Goal: Transaction & Acquisition: Purchase product/service

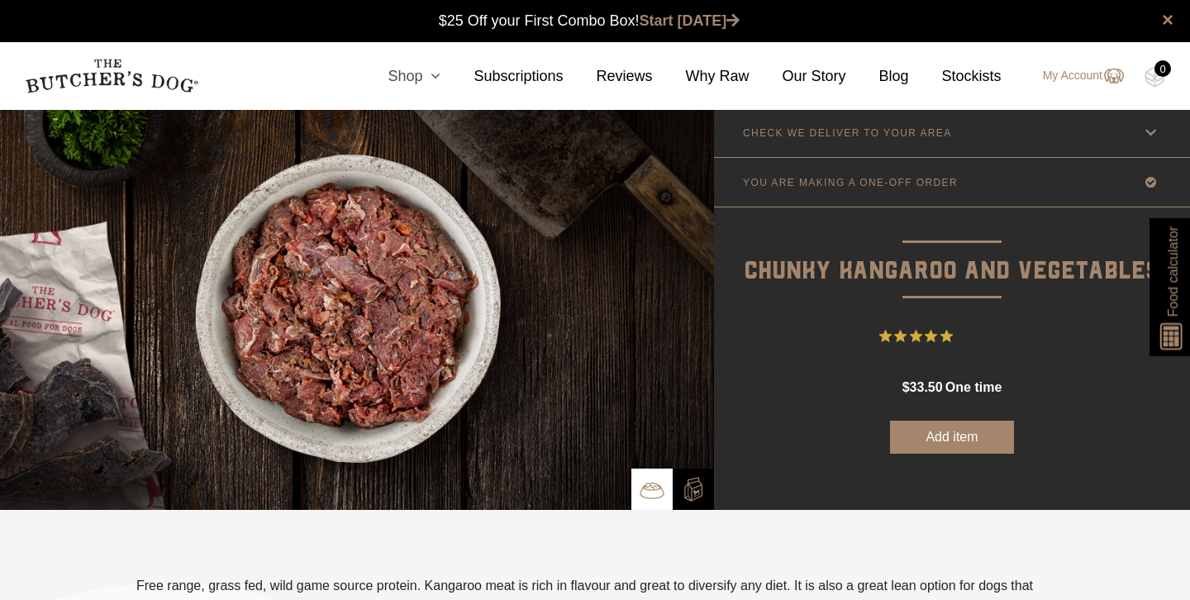
click at [425, 74] on icon at bounding box center [431, 76] width 18 height 15
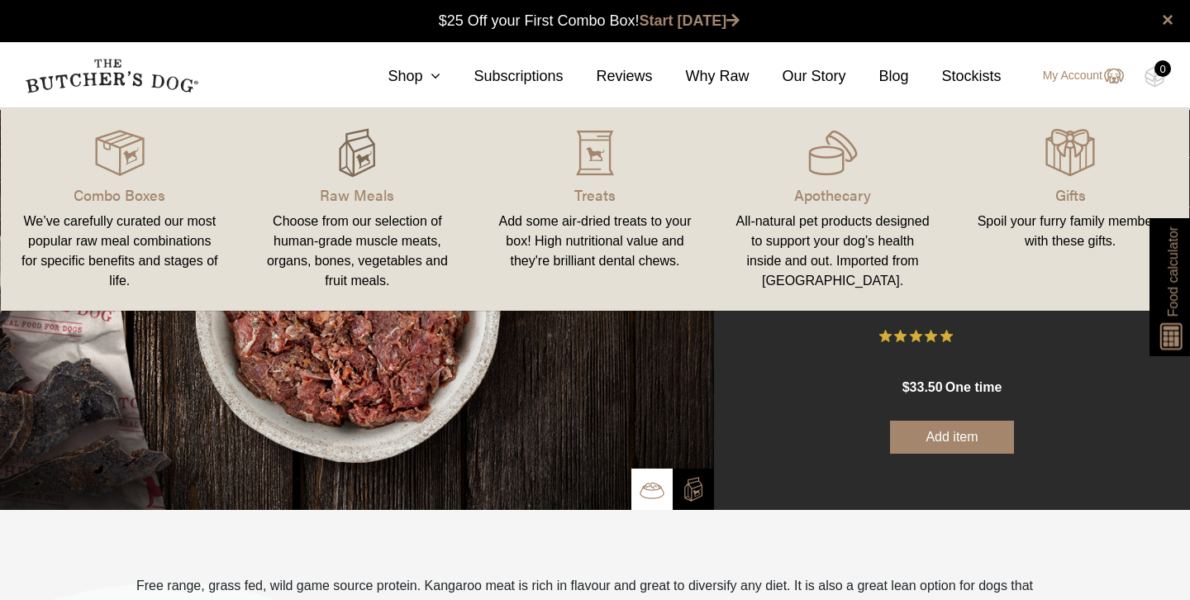
click at [366, 162] on img at bounding box center [357, 153] width 50 height 50
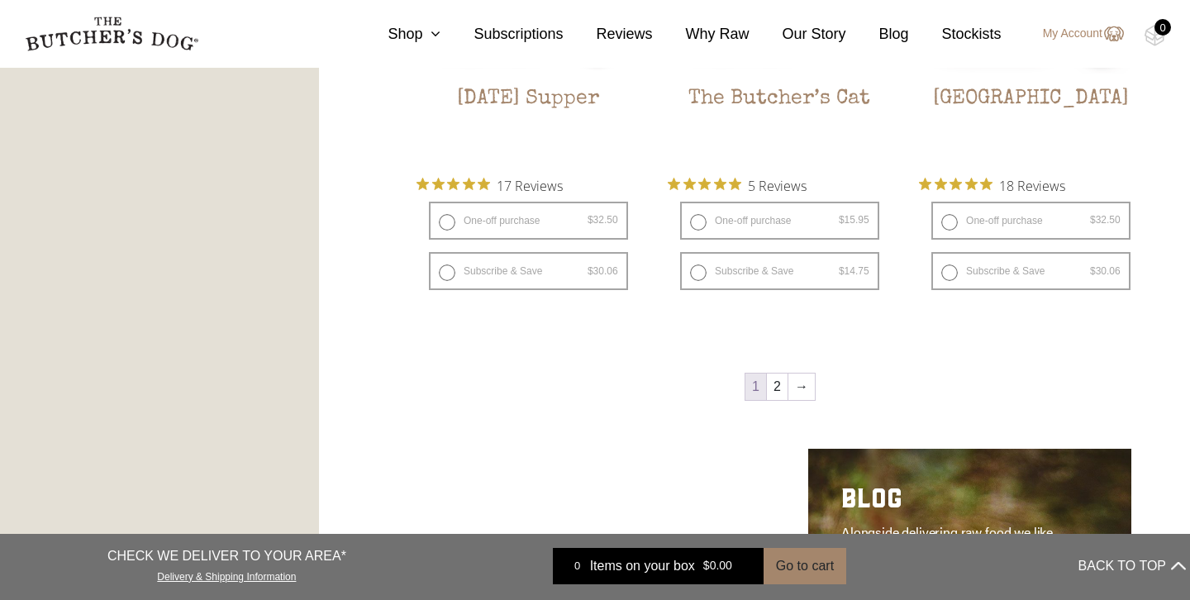
scroll to position [2177, 0]
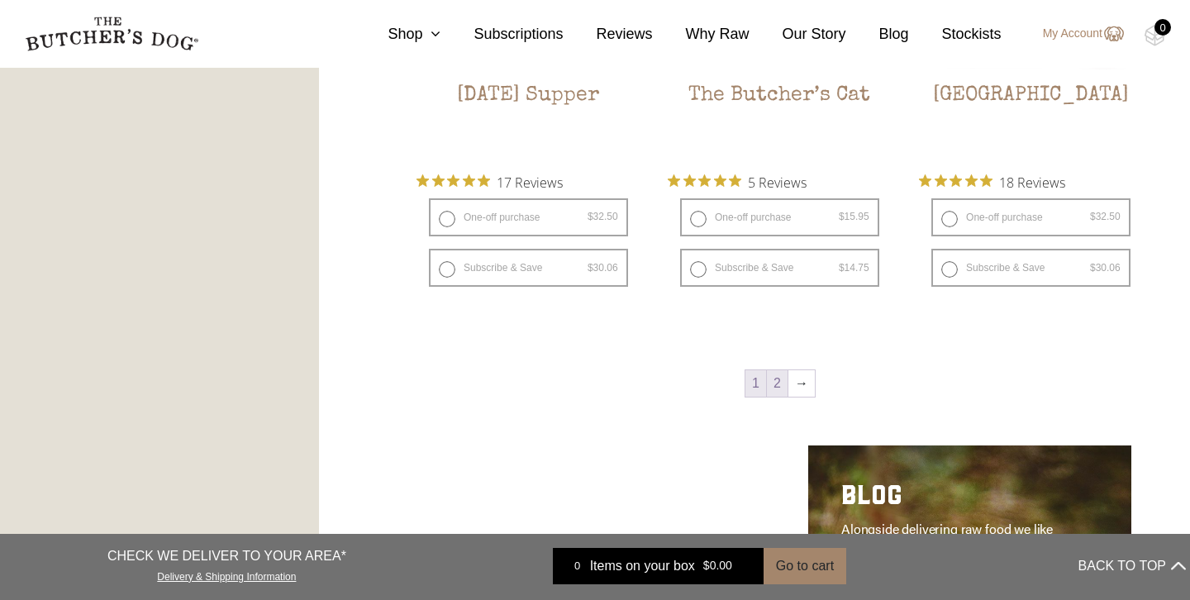
click at [778, 384] on link "2" at bounding box center [777, 383] width 21 height 26
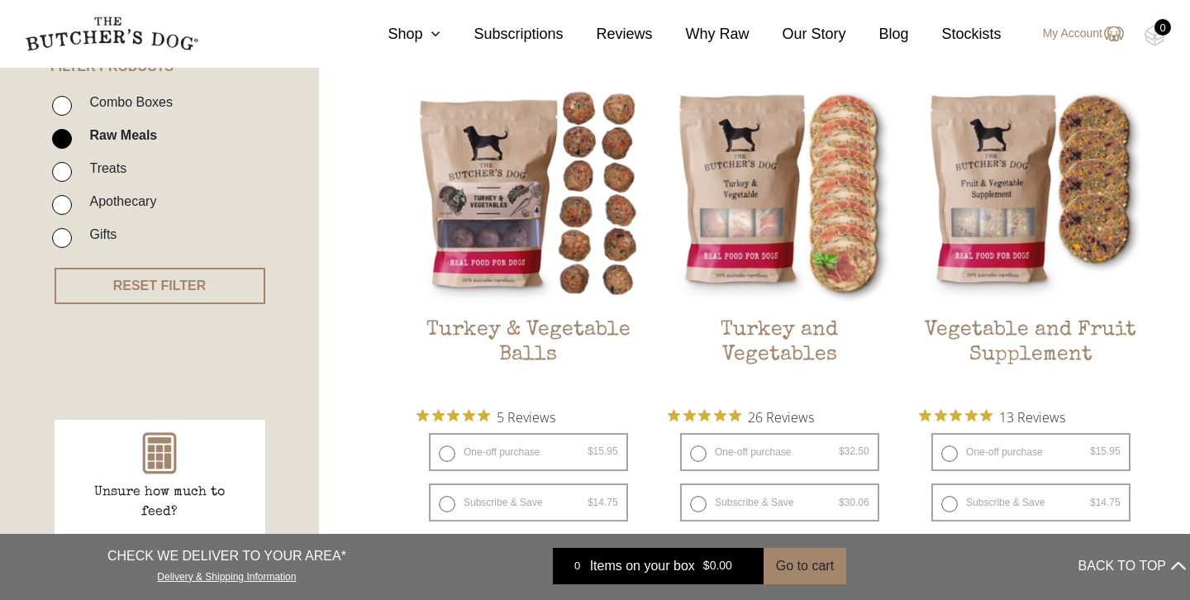
scroll to position [417, 0]
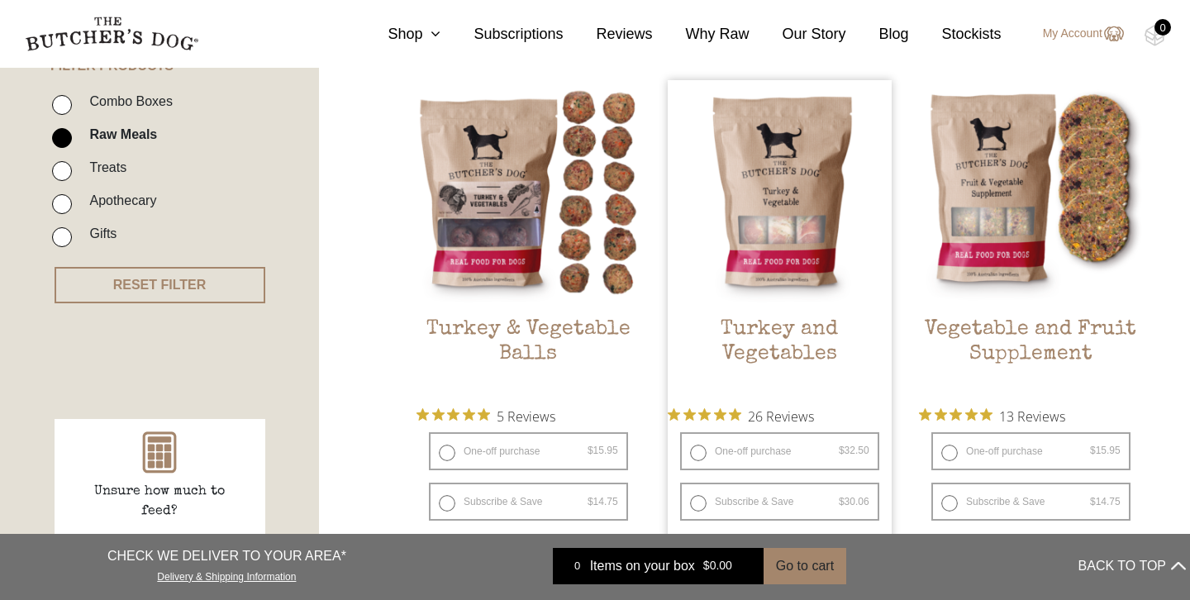
click at [738, 445] on label "One-off purchase $ 32.50 — or subscribe and save 7.5%" at bounding box center [779, 451] width 199 height 38
radio input "true"
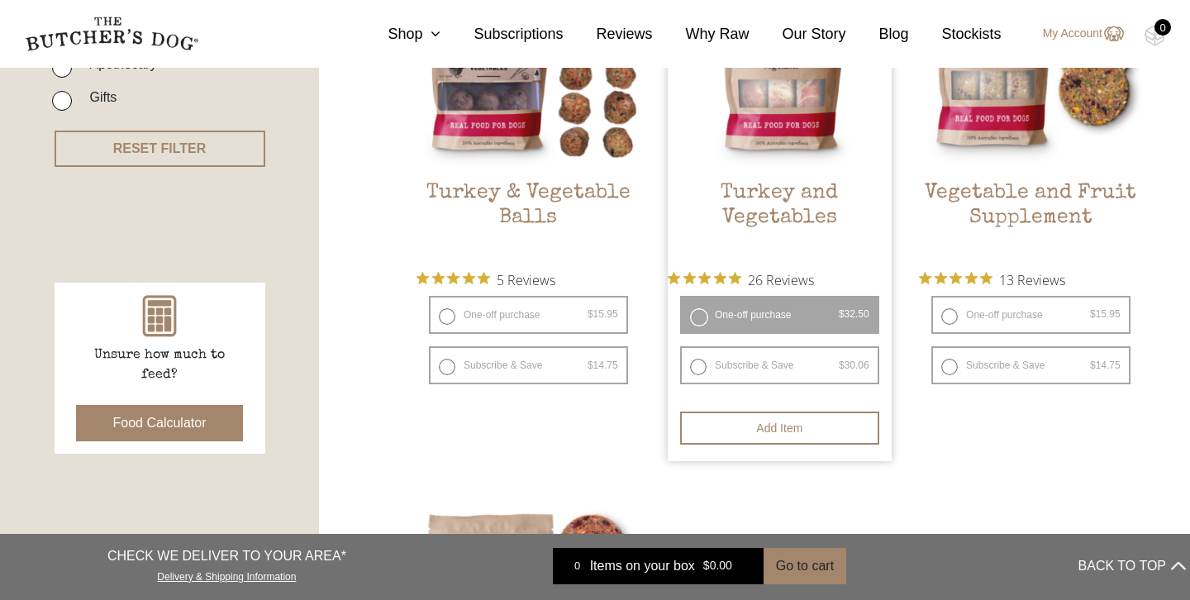
scroll to position [561, 0]
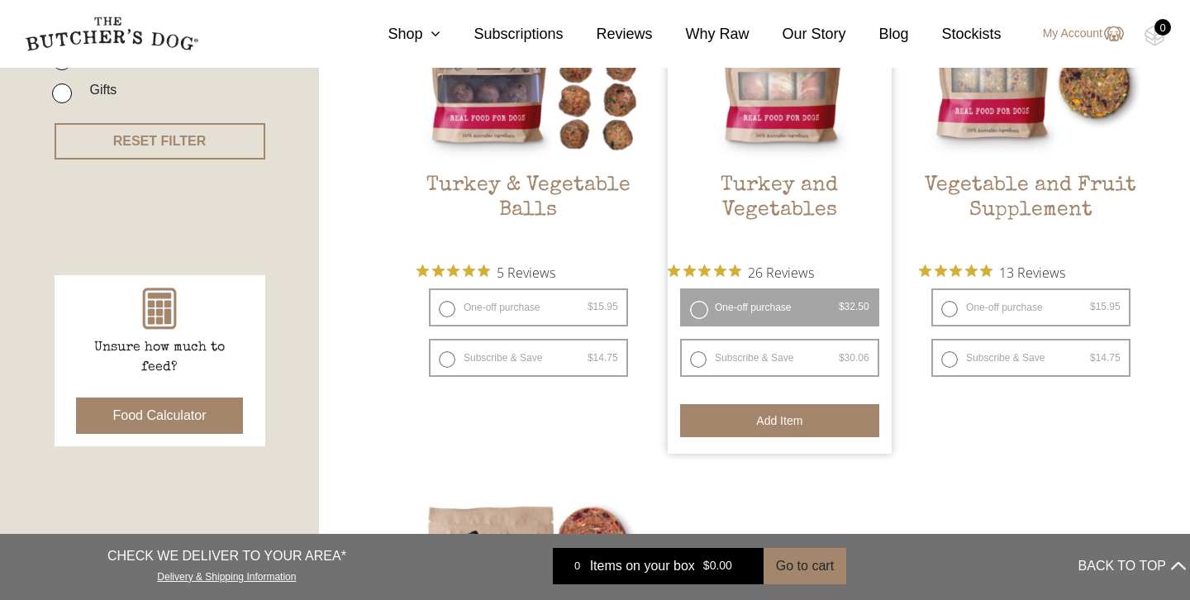
click at [753, 420] on button "Add item" at bounding box center [779, 420] width 199 height 33
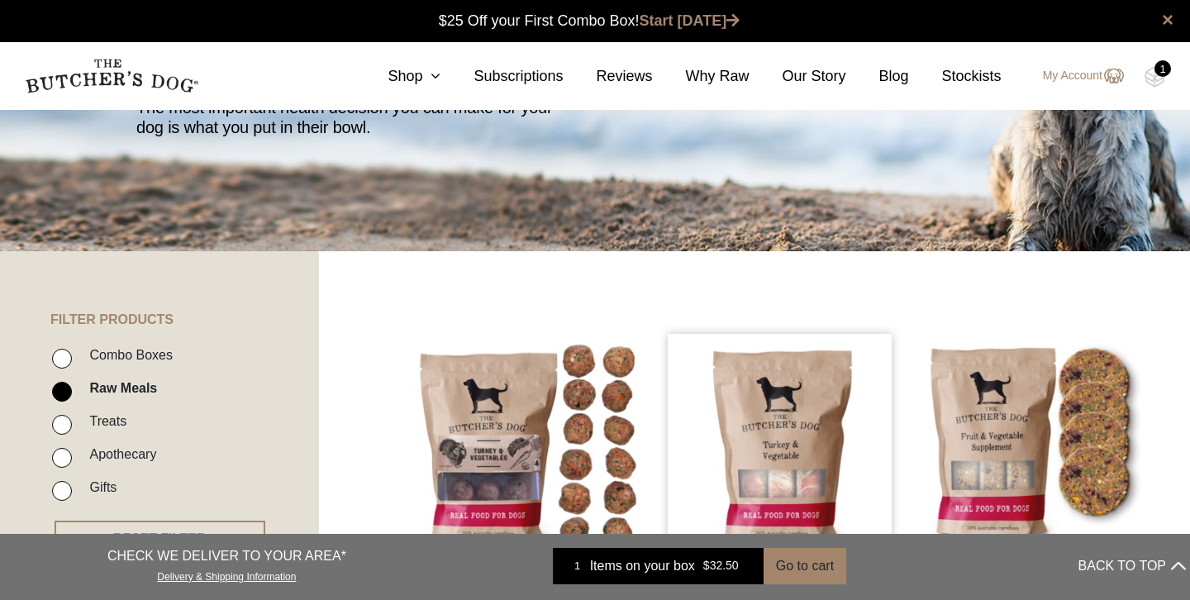
scroll to position [0, 0]
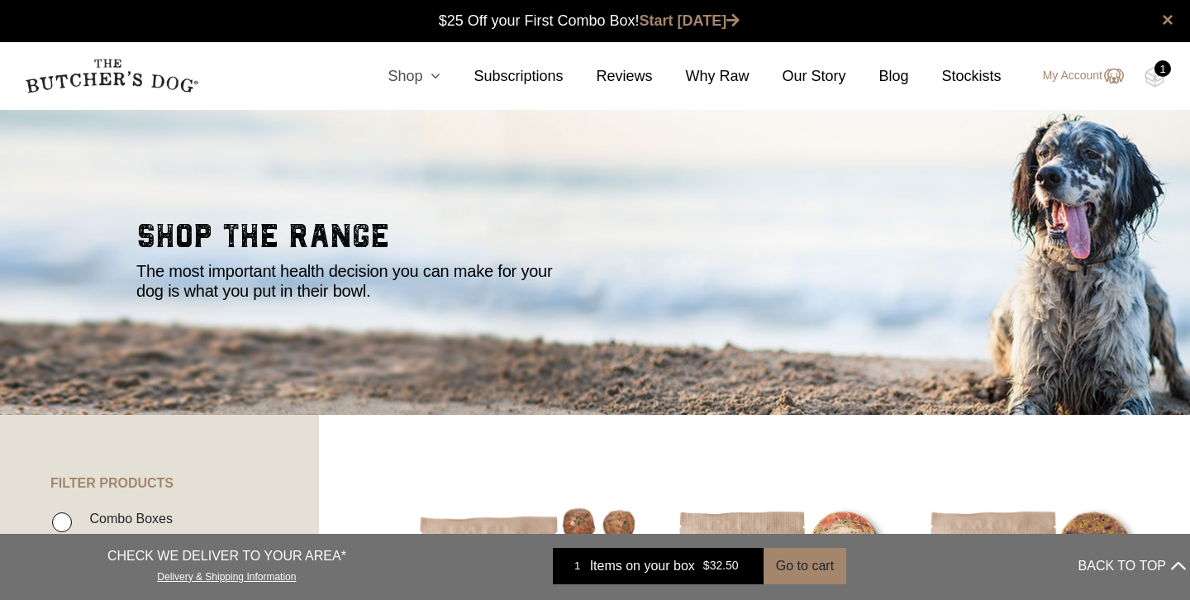
click at [414, 83] on link "Shop" at bounding box center [398, 76] width 86 height 22
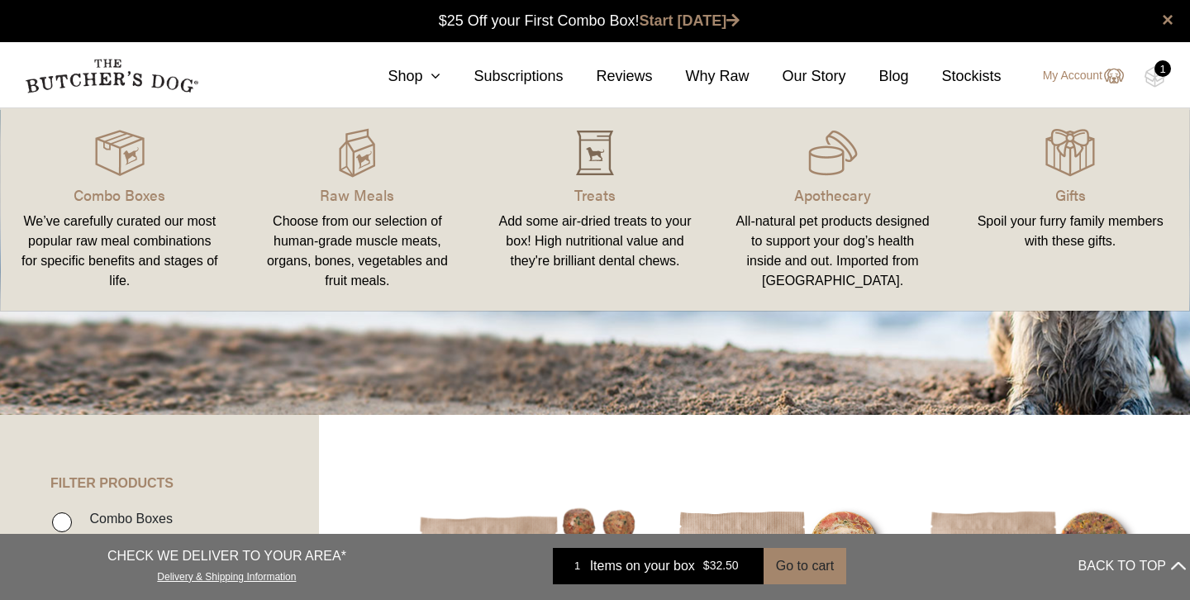
click at [596, 160] on img at bounding box center [595, 153] width 50 height 50
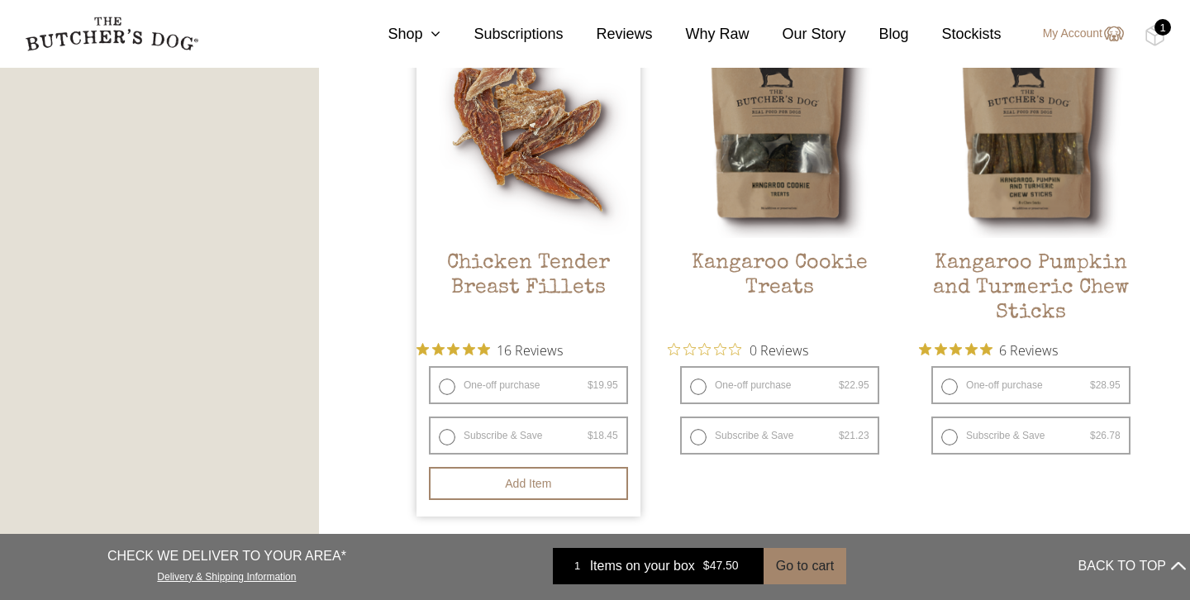
scroll to position [998, 0]
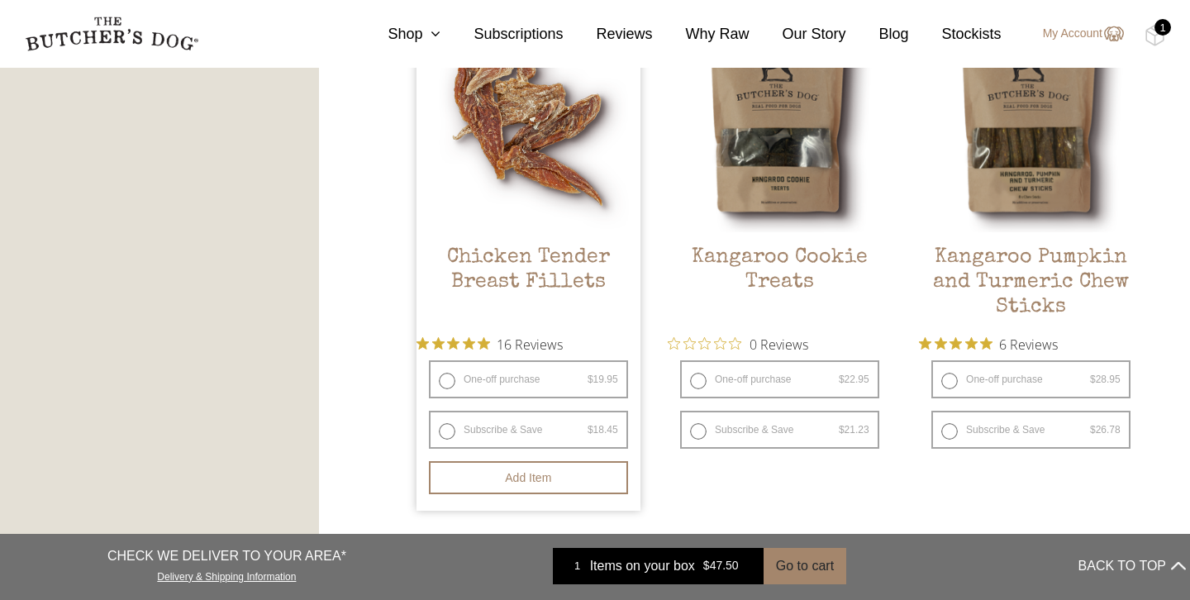
click at [505, 384] on label "One-off purchase $ 19.95 — or subscribe and save 7.5%" at bounding box center [528, 379] width 199 height 38
radio input "true"
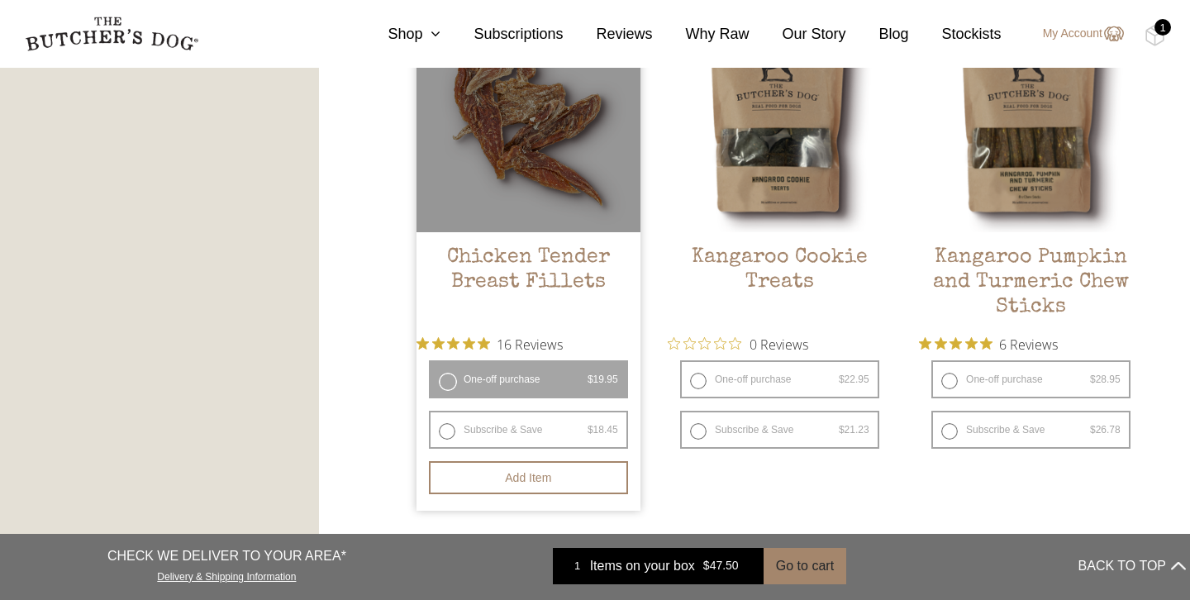
click at [448, 384] on label "One-off purchase $ 19.95 — or subscribe and save 7.5%" at bounding box center [528, 379] width 199 height 38
click at [527, 483] on button "Add item" at bounding box center [528, 477] width 199 height 33
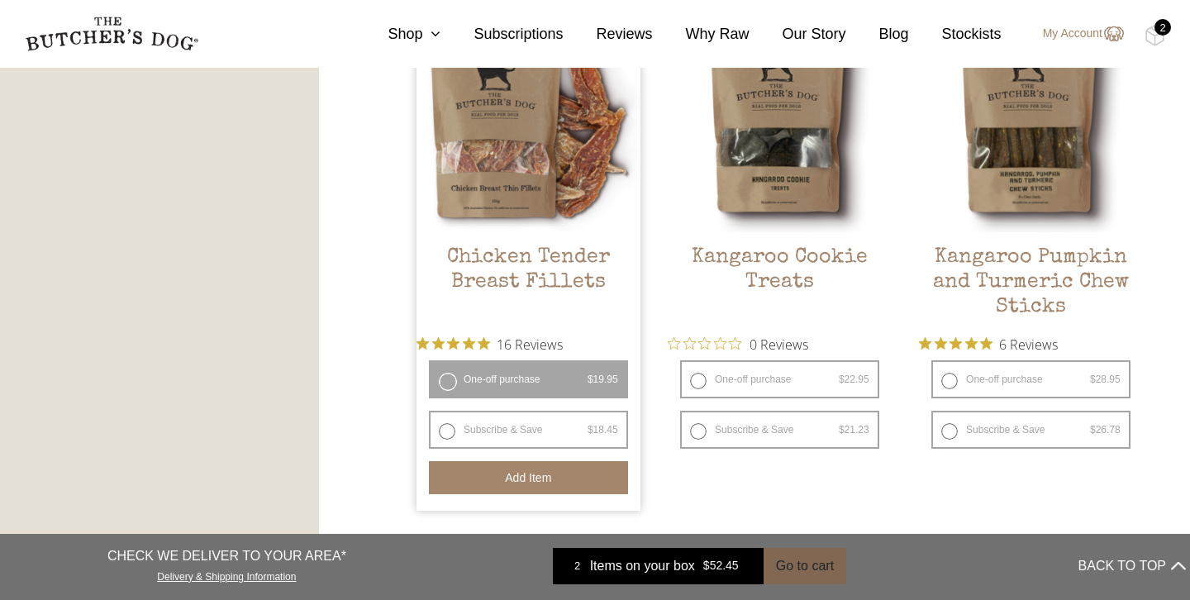
click at [788, 568] on button "Go to cart" at bounding box center [805, 566] width 83 height 36
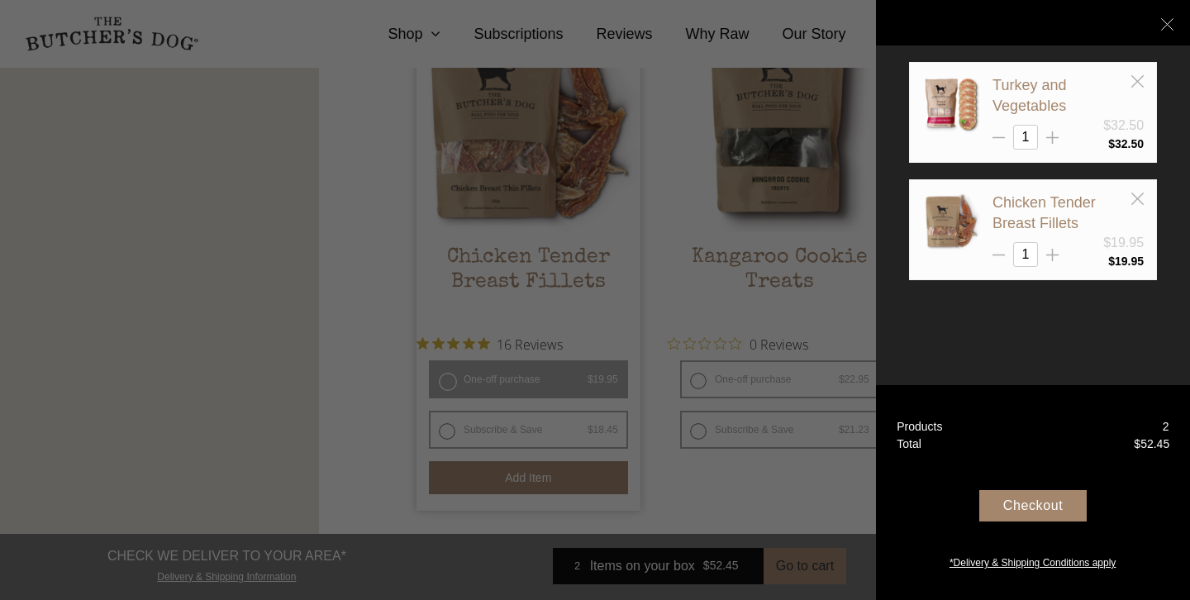
click at [1068, 510] on div "Checkout" at bounding box center [1032, 505] width 107 height 31
